Goal: Task Accomplishment & Management: Manage account settings

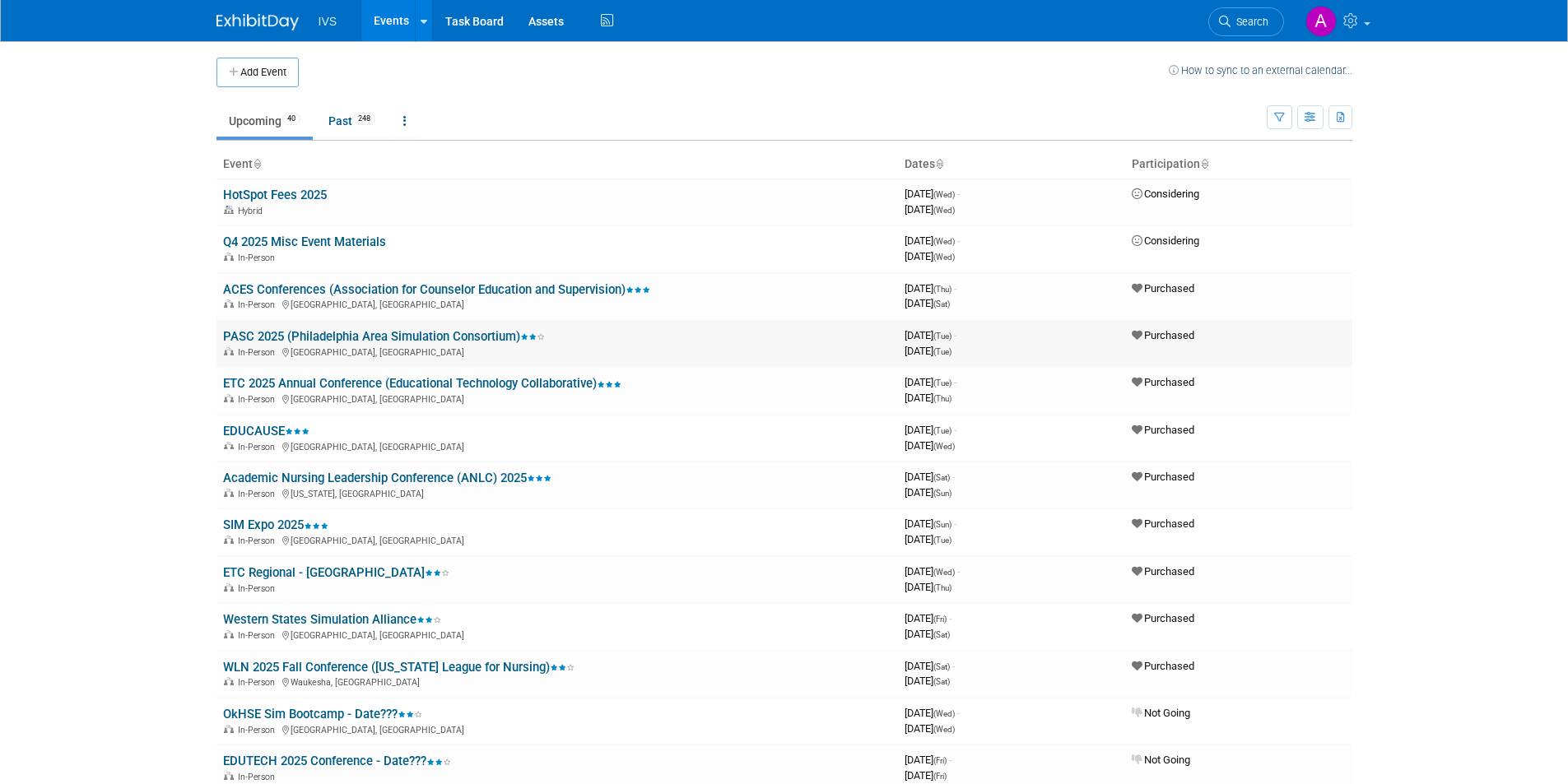
click at [371, 339] on link "PASC 2025 (Philadelphia Area Simulation Consortium)" at bounding box center [384, 336] width 322 height 15
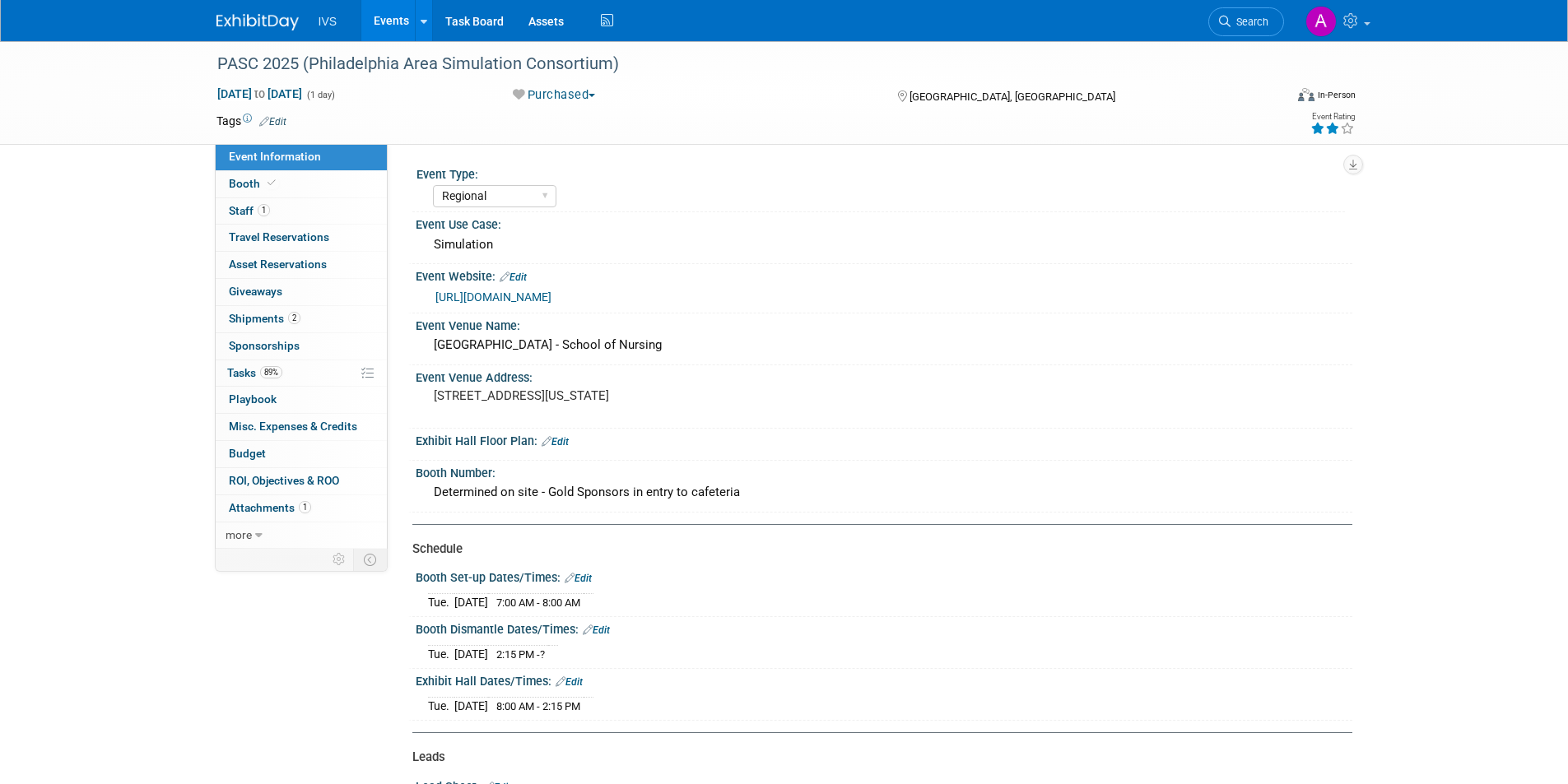
select select "Regional"
click at [304, 218] on link "1 Staff 1" at bounding box center [301, 212] width 171 height 26
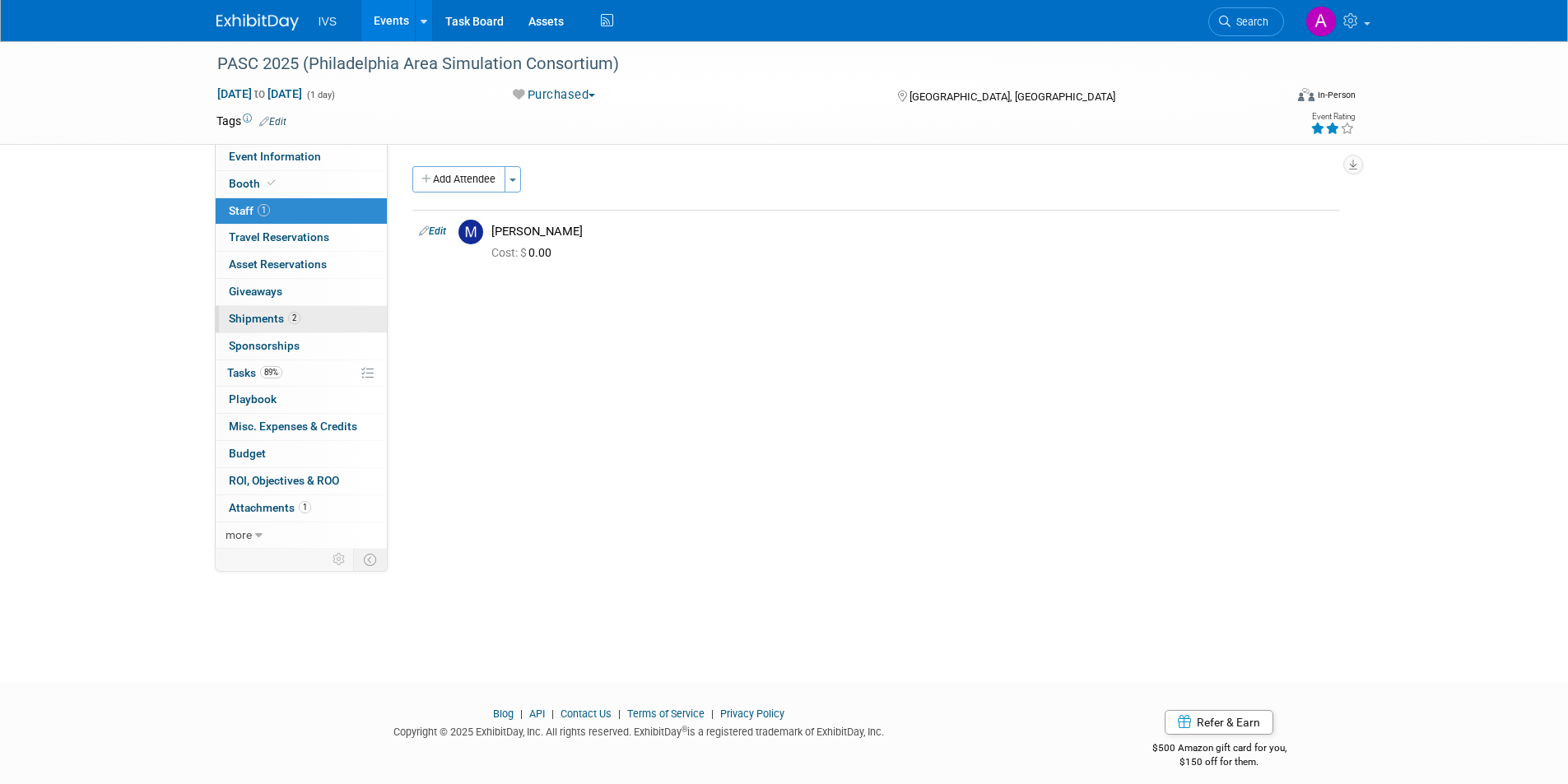
click at [310, 320] on link "2 Shipments 2" at bounding box center [301, 319] width 171 height 26
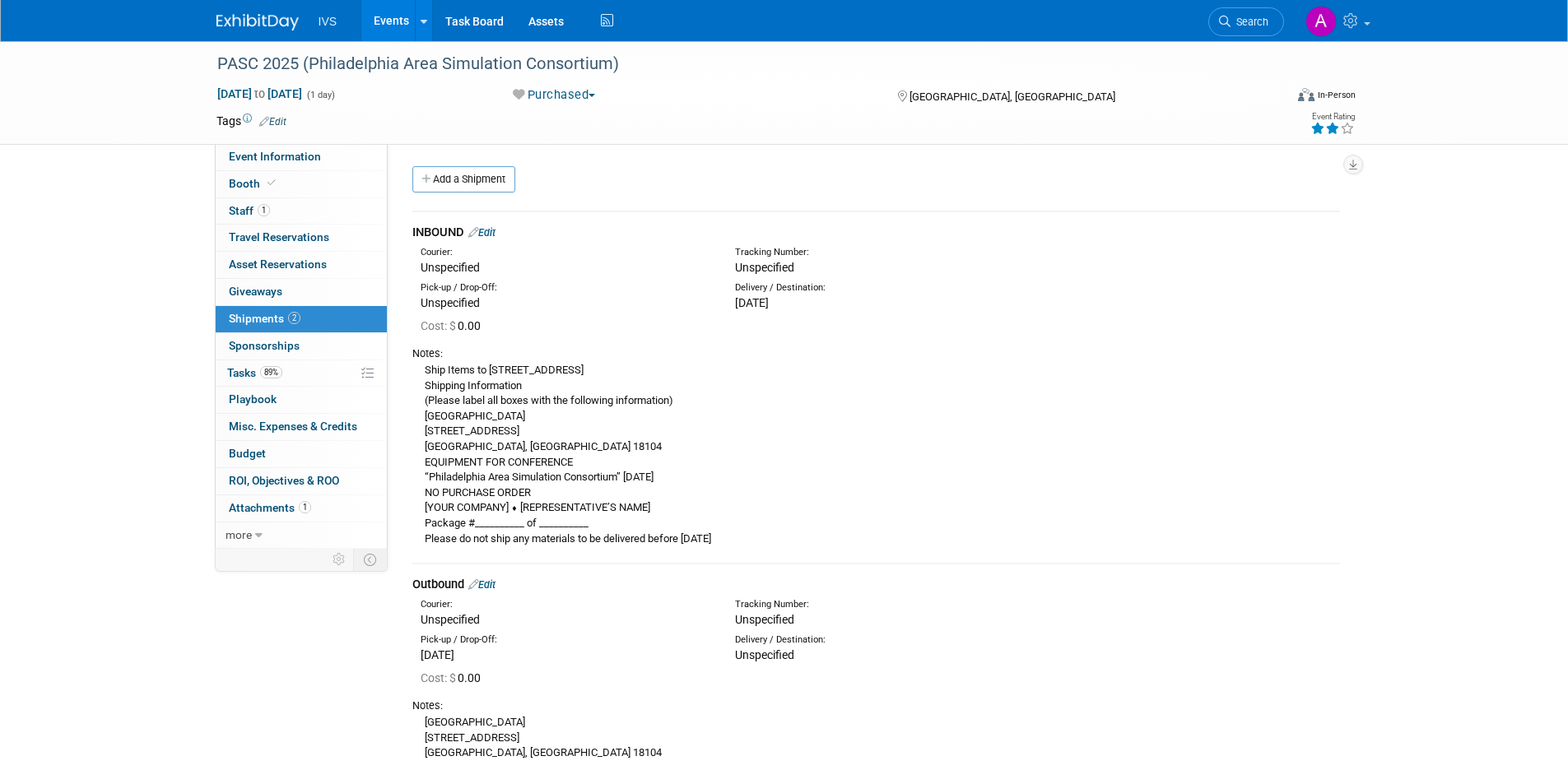
click at [394, 26] on link "Events" at bounding box center [392, 20] width 60 height 41
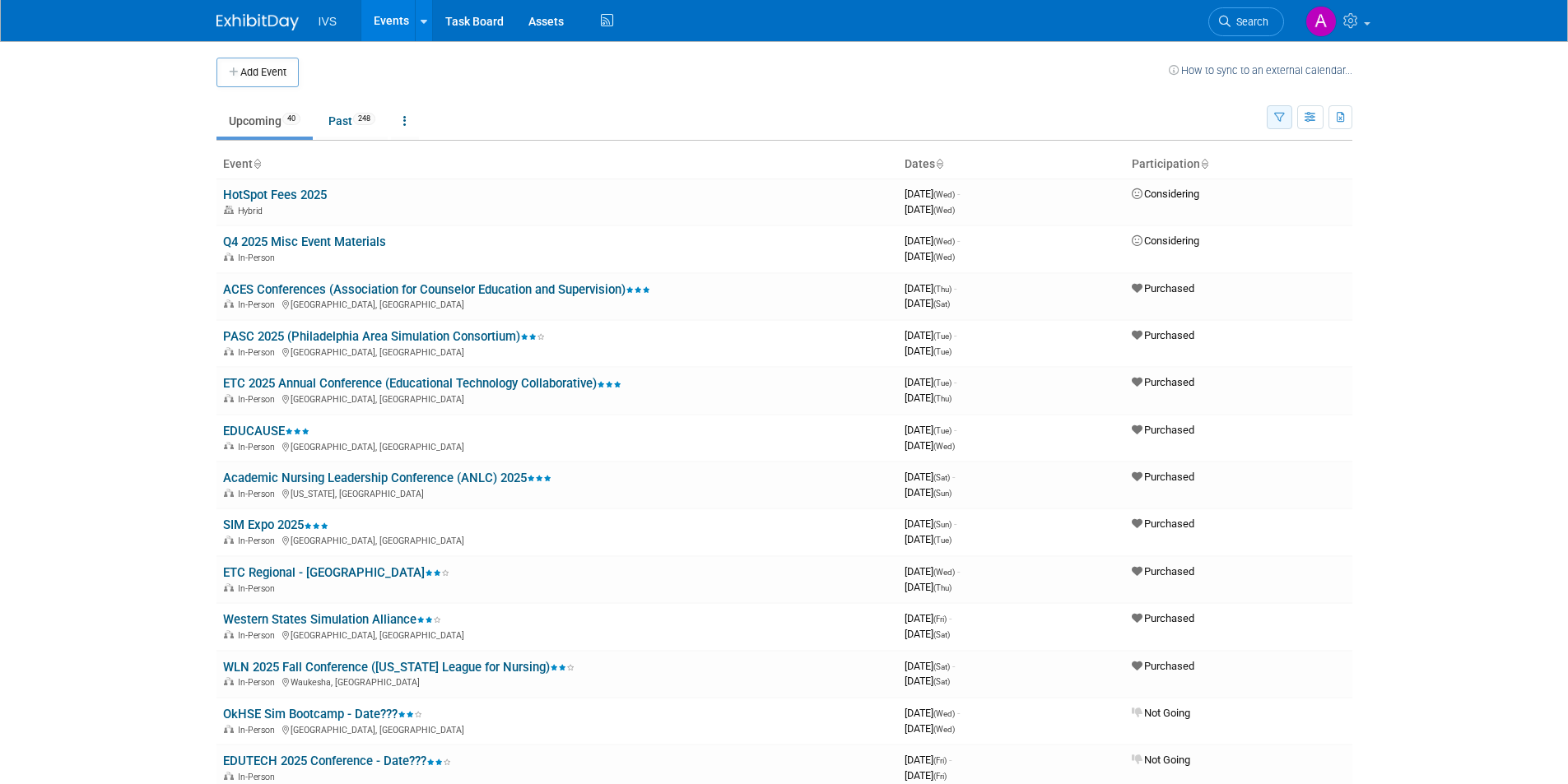
click at [1271, 106] on button "button" at bounding box center [1280, 117] width 26 height 24
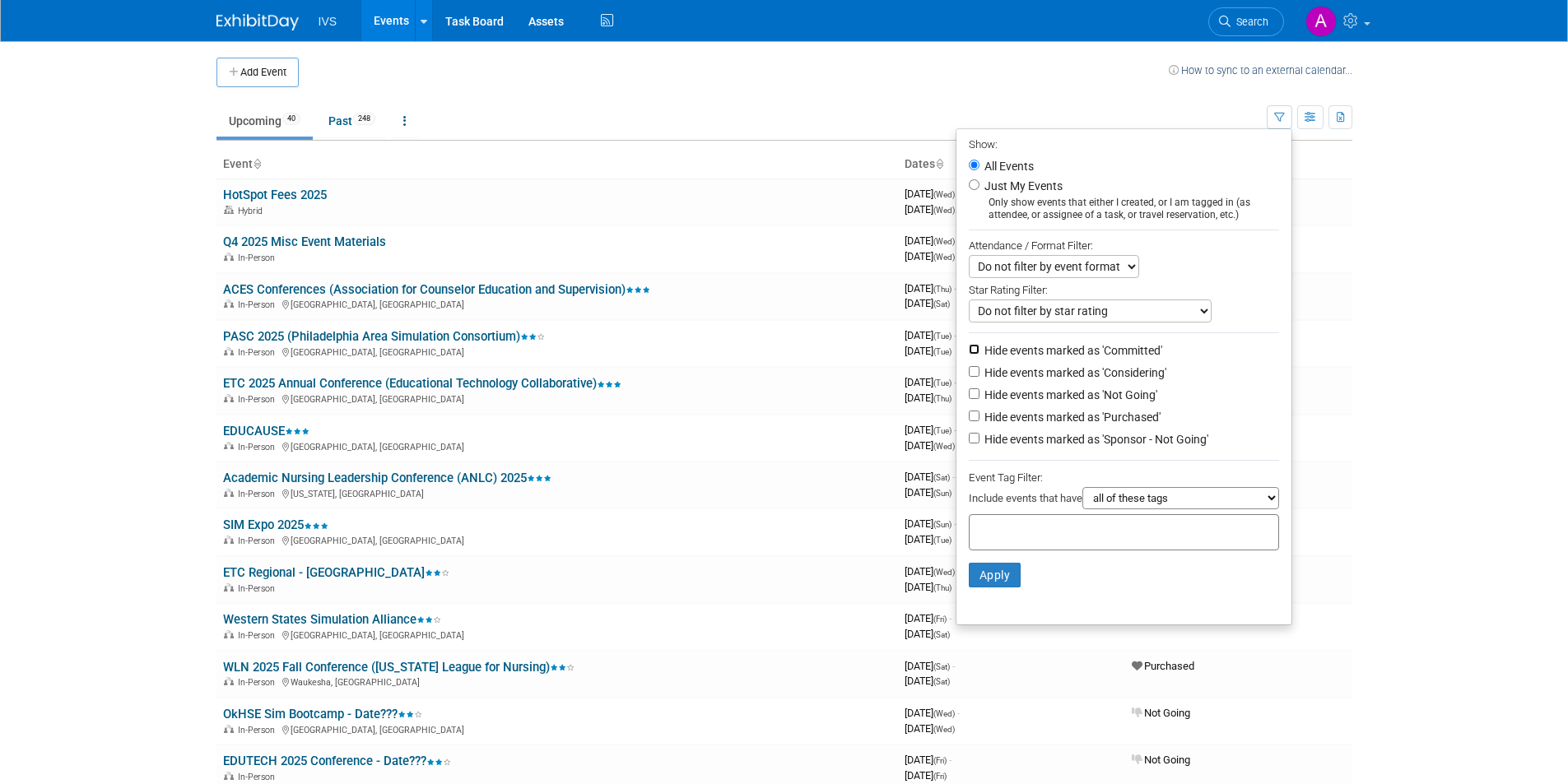
click at [969, 353] on input "Hide events marked as 'Committed'" at bounding box center [974, 349] width 11 height 11
checkbox input "true"
click at [969, 416] on input "Hide events marked as 'Purchased'" at bounding box center [974, 415] width 11 height 11
checkbox input "true"
click at [996, 574] on button "Apply" at bounding box center [995, 574] width 53 height 25
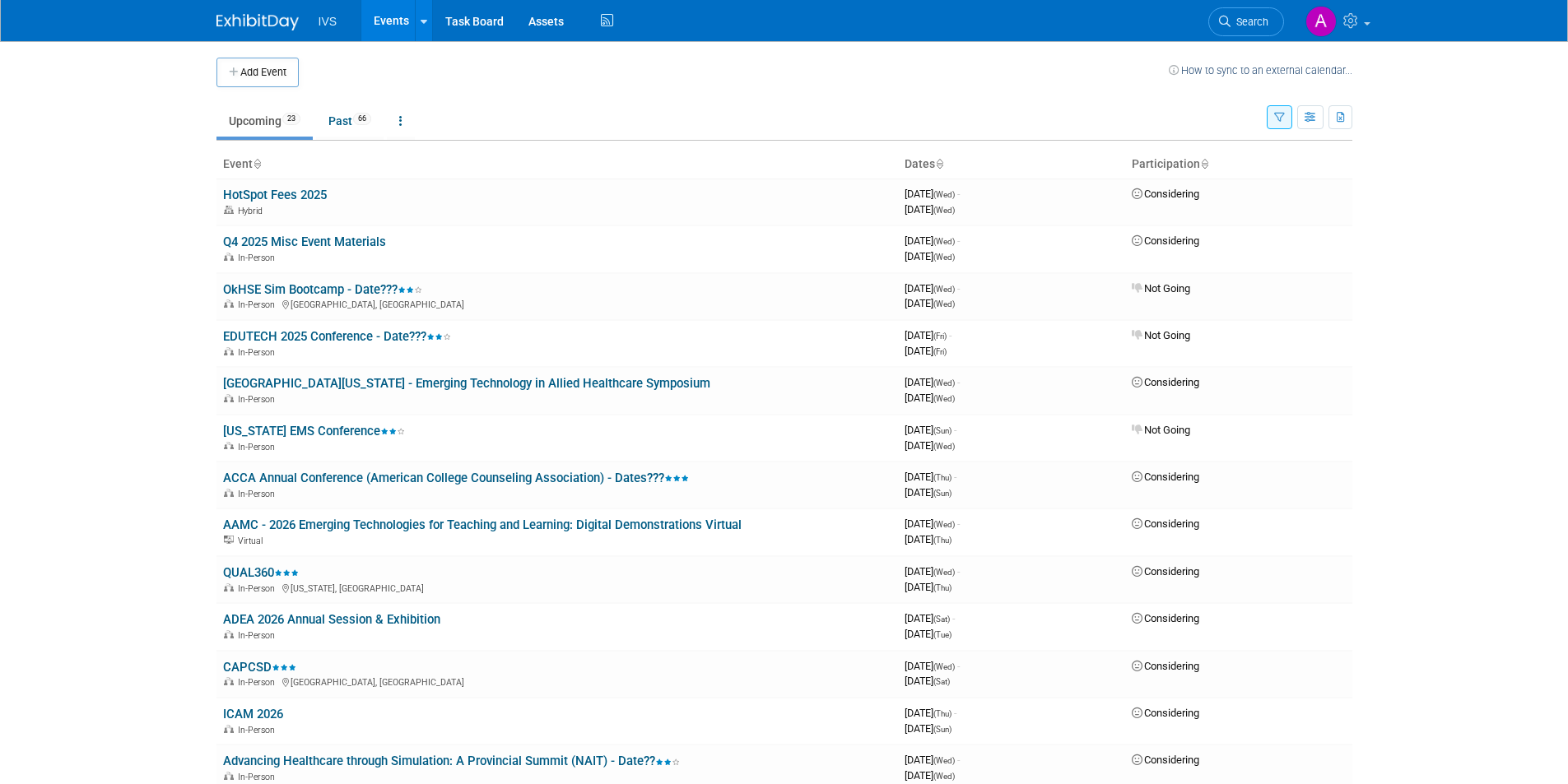
click at [946, 161] on th "Dates" at bounding box center [1011, 165] width 227 height 28
click at [942, 163] on icon at bounding box center [939, 165] width 8 height 11
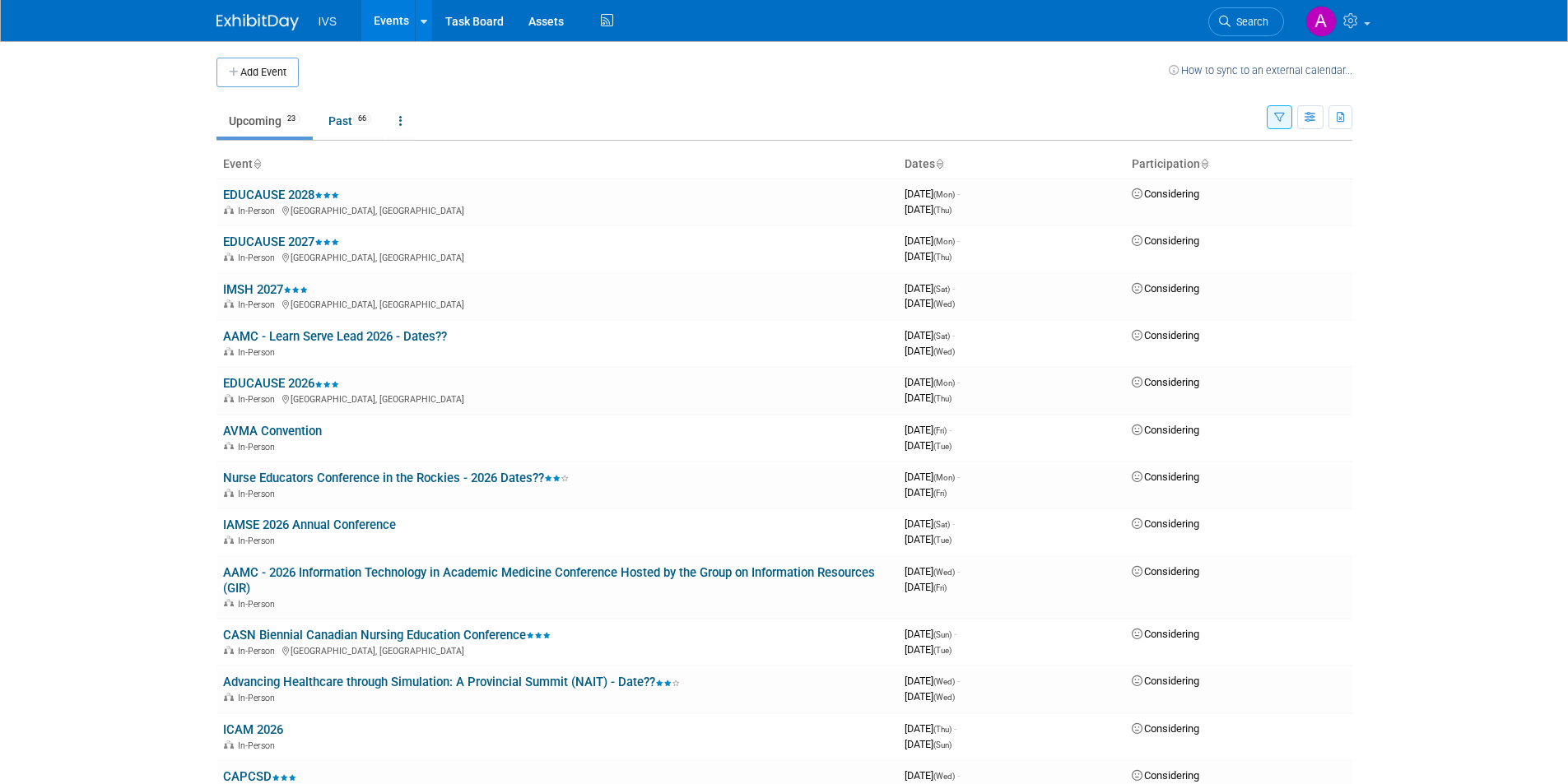
click at [943, 168] on icon at bounding box center [939, 165] width 8 height 11
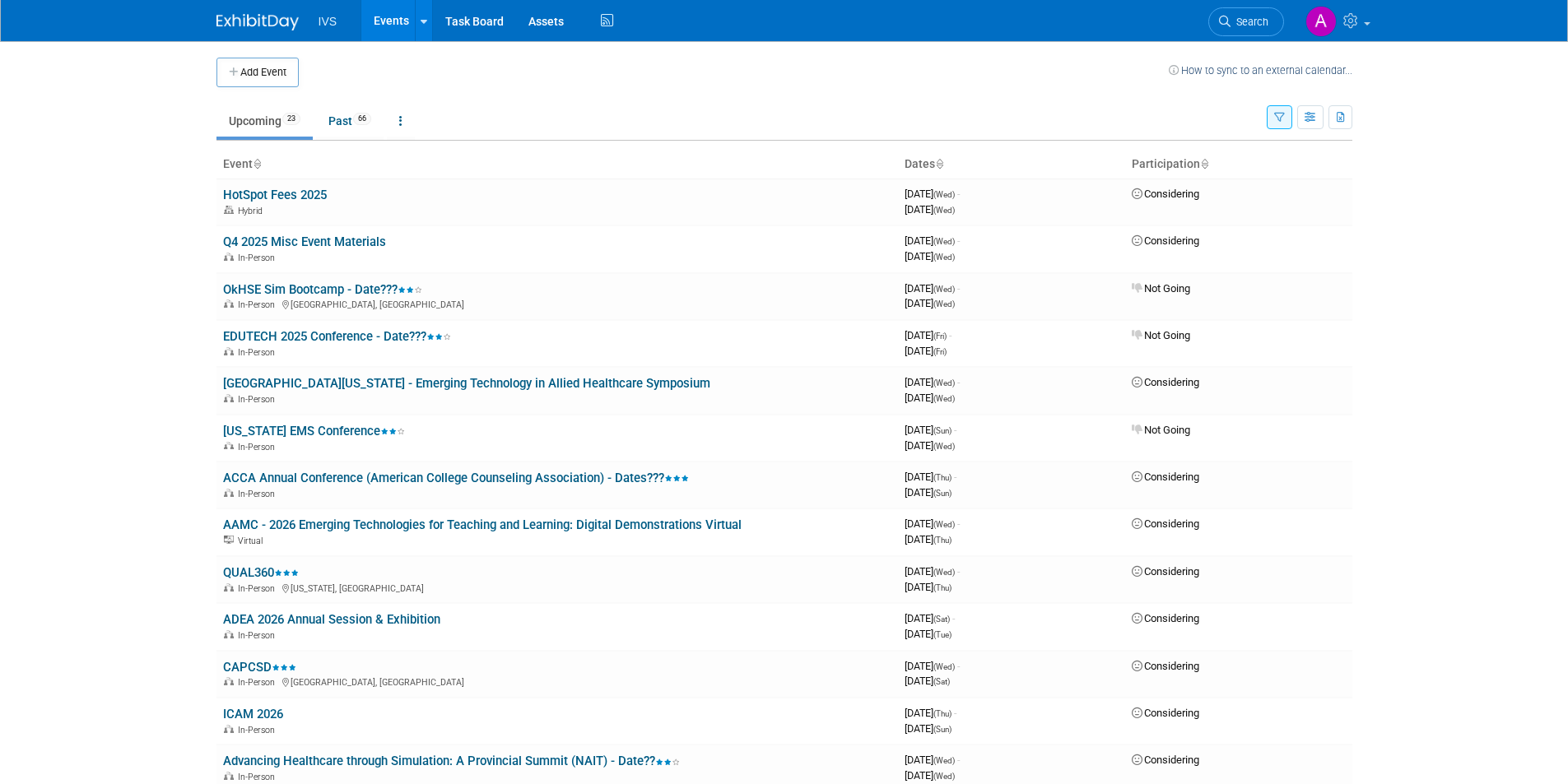
click at [943, 168] on icon at bounding box center [939, 165] width 8 height 11
